Goal: Check status

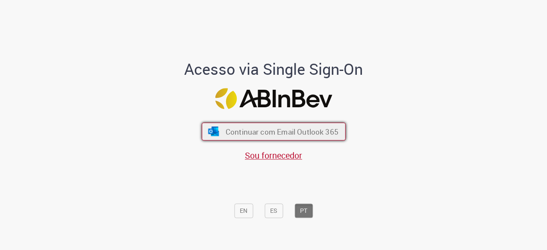
click at [303, 131] on span "Continuar com Email Outlook 365" at bounding box center [281, 132] width 113 height 10
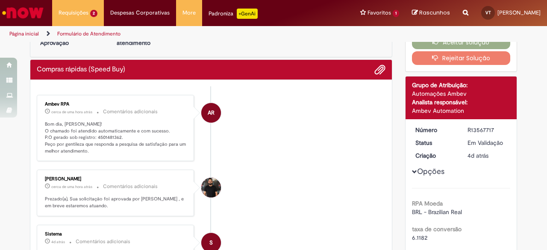
scroll to position [32, 0]
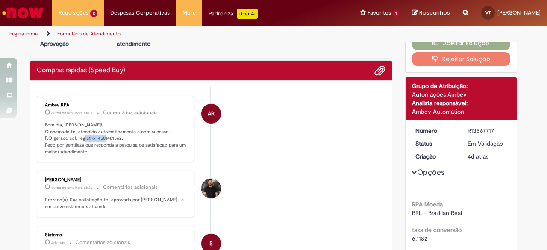
drag, startPoint x: 92, startPoint y: 136, endPoint x: 115, endPoint y: 137, distance: 23.1
click at [115, 137] on p "Bom dia, [PERSON_NAME]! O chamado foi atendido automaticamente e com sucesso. P…" at bounding box center [116, 139] width 142 height 34
copy p "4501481362"
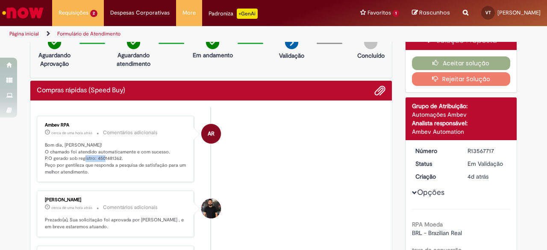
scroll to position [11, 0]
